Goal: Find specific page/section: Find specific page/section

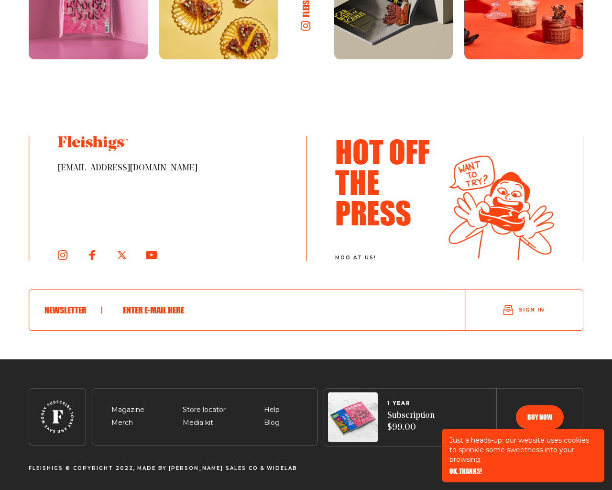
scroll to position [5208, 0]
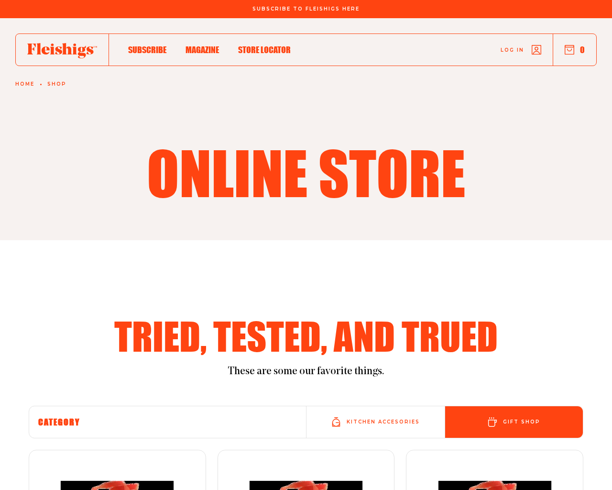
scroll to position [1169, 0]
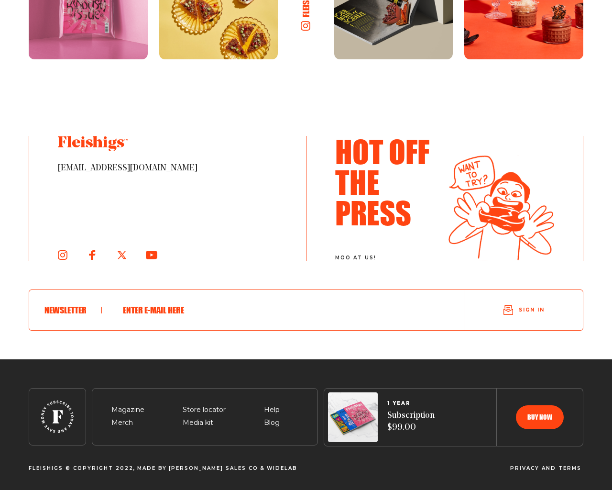
type input "[EMAIL_ADDRESS][DOMAIN_NAME]"
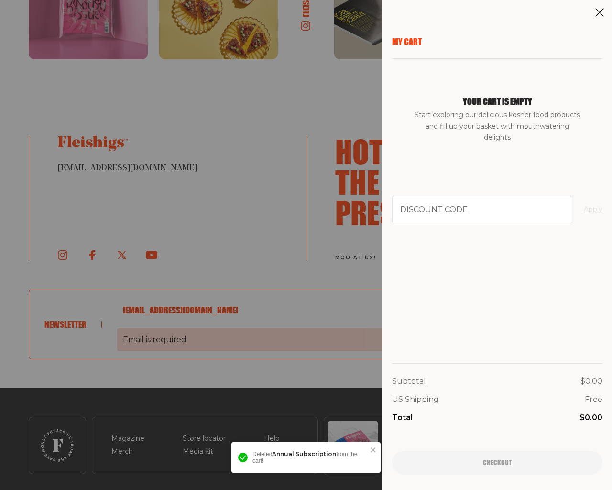
scroll to position [1198, 0]
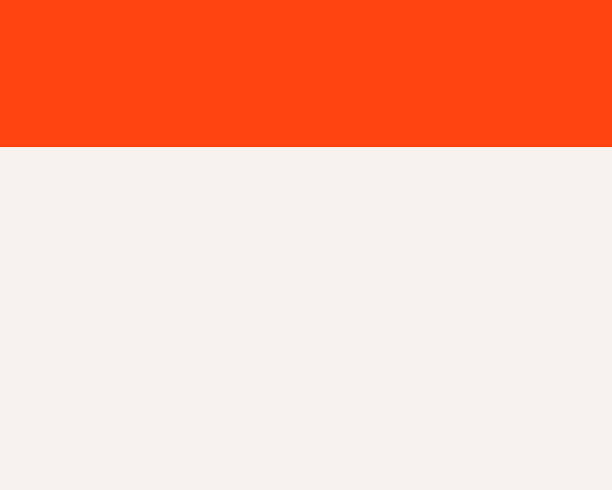
scroll to position [169, 0]
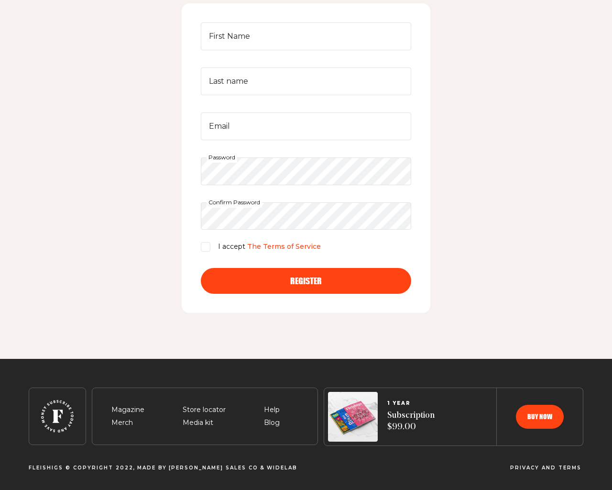
type input "GoaCDtTd"
type input "[EMAIL_ADDRESS][DOMAIN_NAME]"
checkbox input "false"
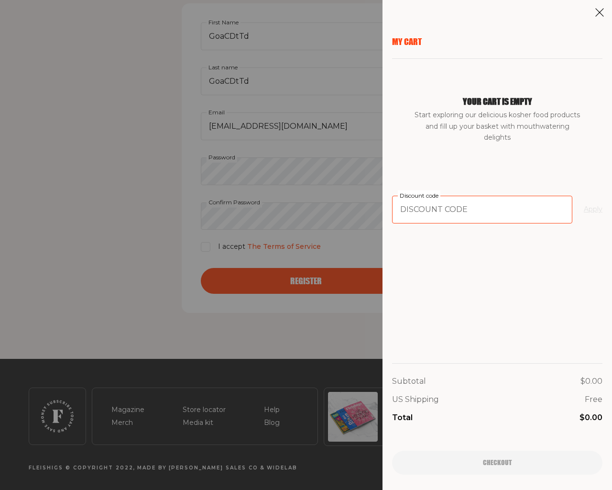
type input "94102"
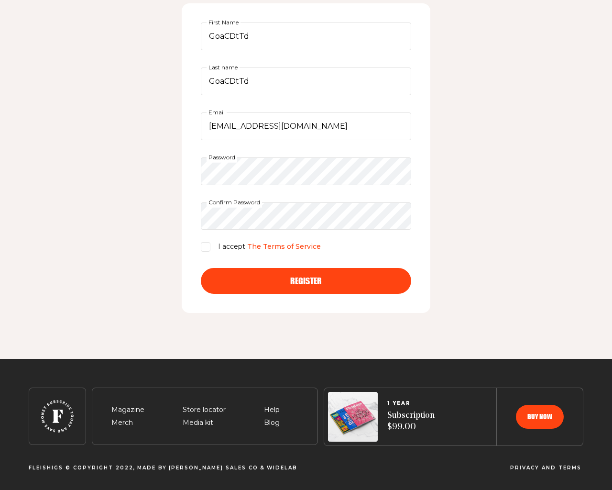
scroll to position [341, 0]
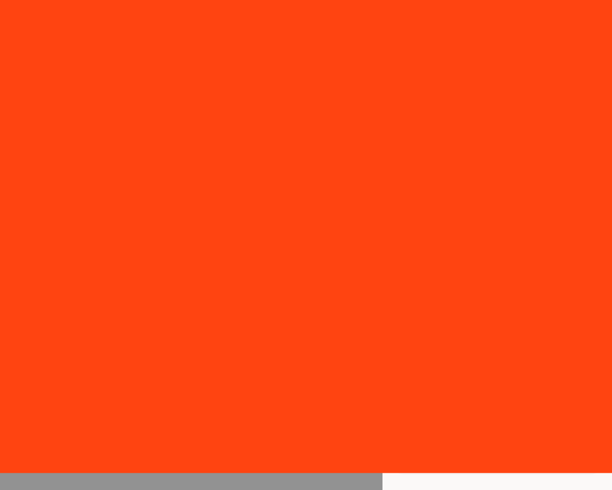
scroll to position [1831, 0]
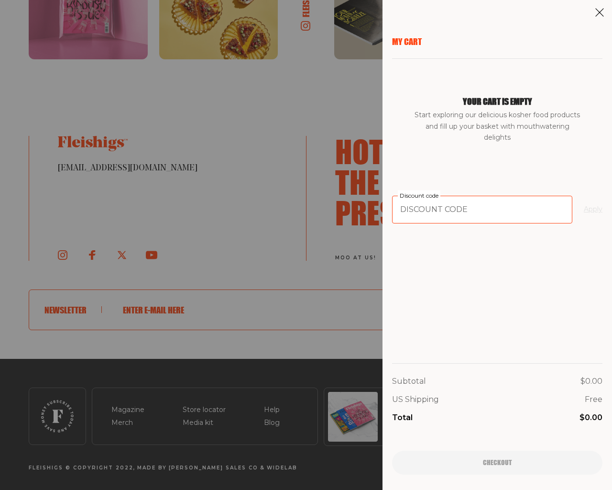
type input "94102"
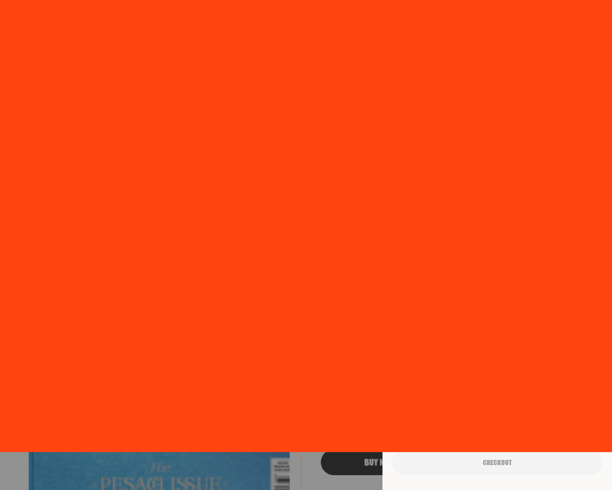
scroll to position [1898, 0]
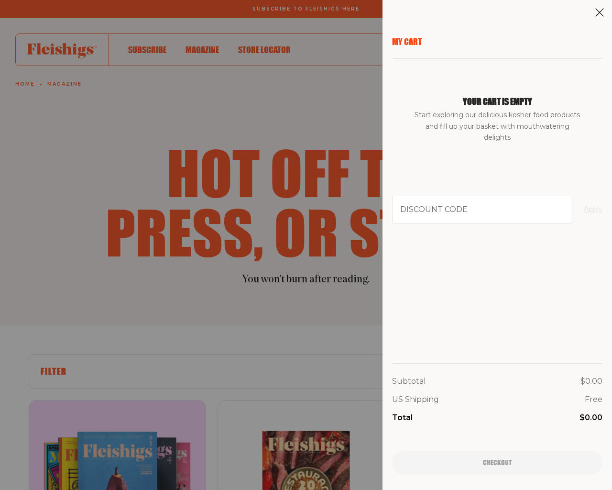
scroll to position [1510, 0]
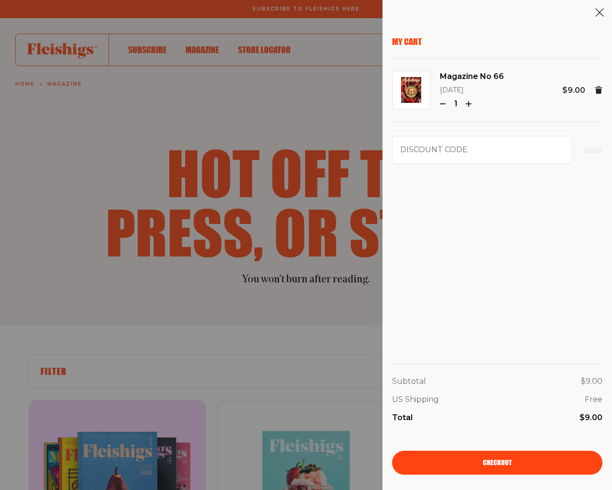
scroll to position [1510, 0]
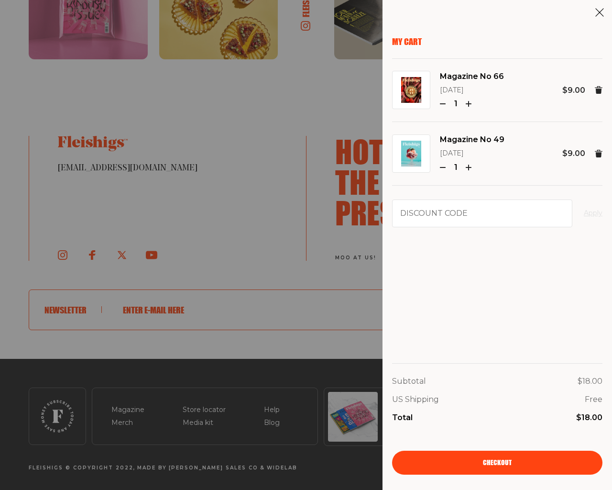
scroll to position [1510, 0]
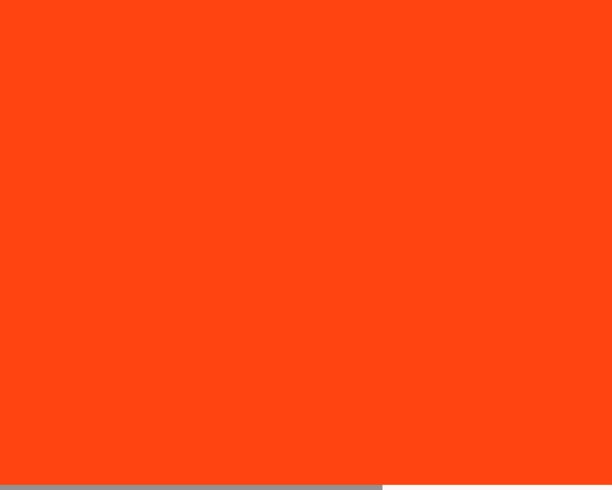
scroll to position [837, 0]
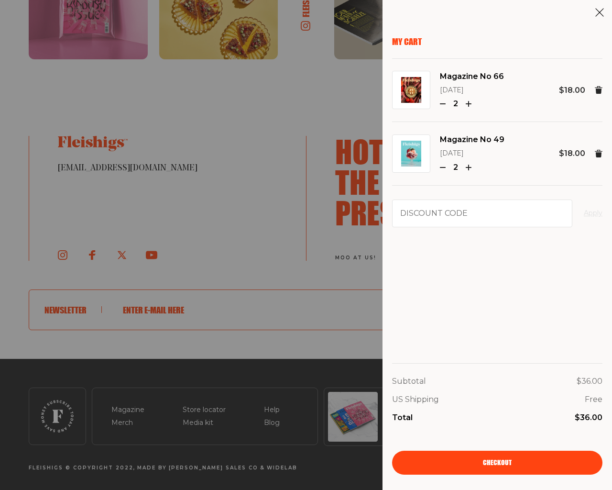
scroll to position [1029, 0]
type input "e"
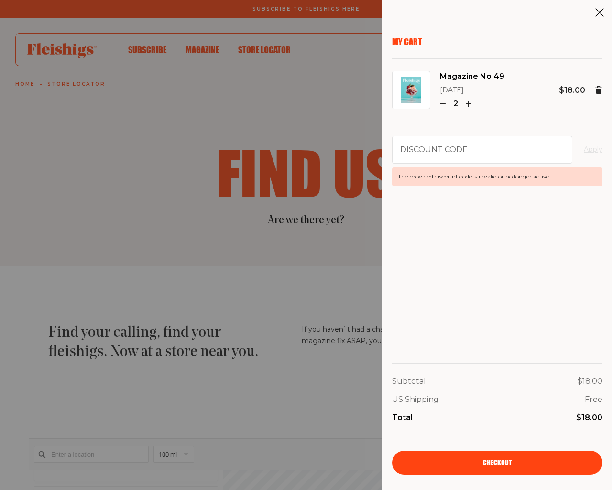
type input "testing@example.com"
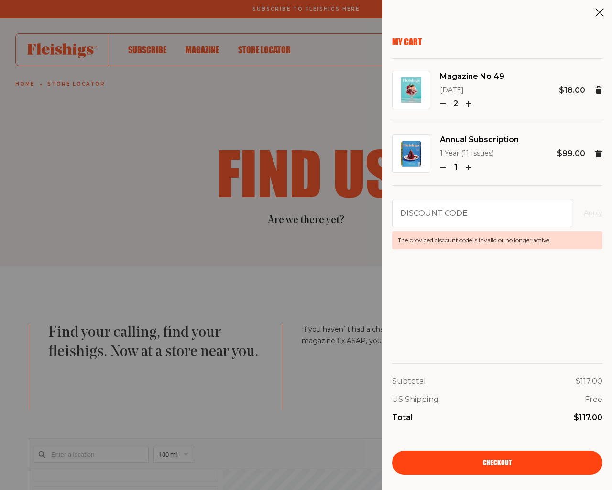
scroll to position [866, 0]
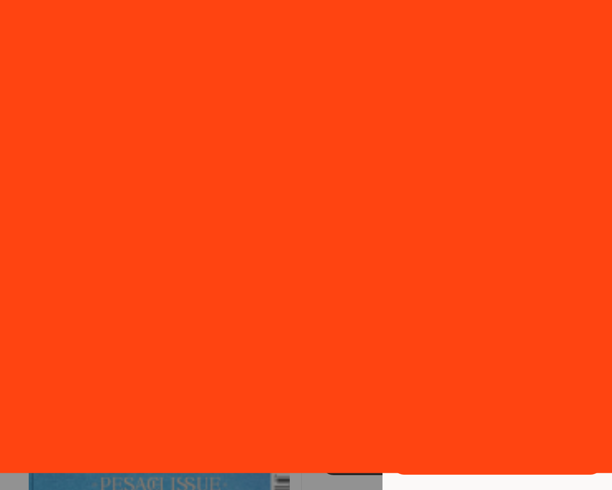
scroll to position [2073, 0]
